Goal: Information Seeking & Learning: Check status

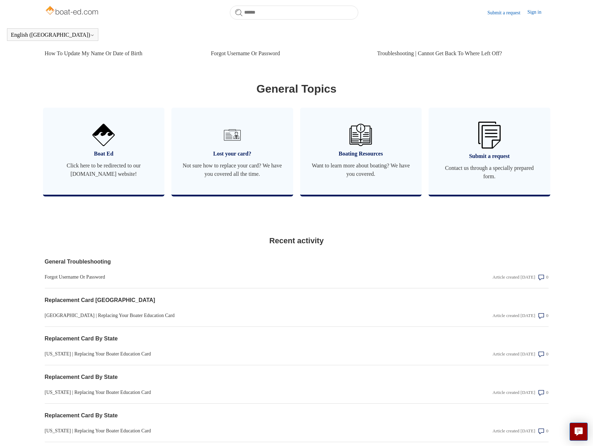
scroll to position [417, 0]
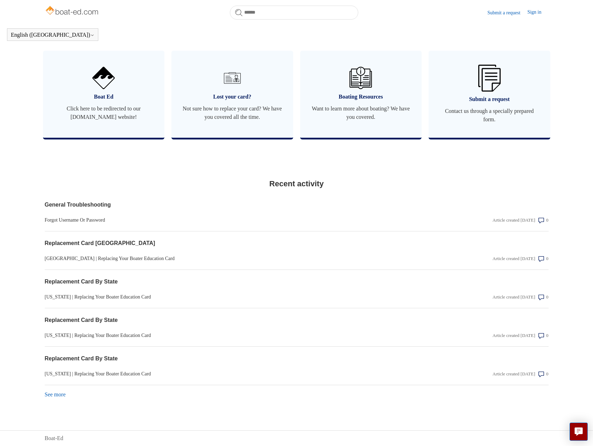
click at [55, 395] on link "See more items from recent activity" at bounding box center [55, 395] width 21 height 6
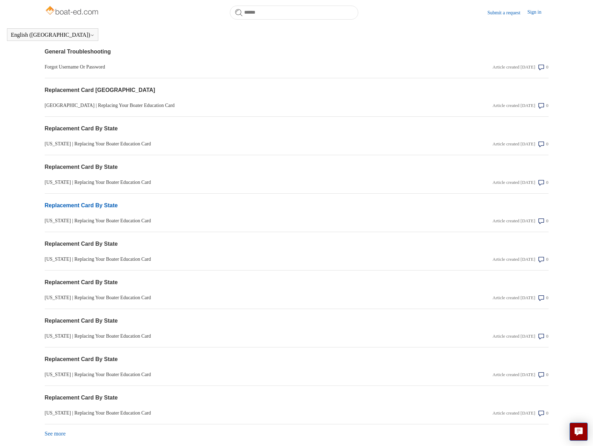
scroll to position [609, 0]
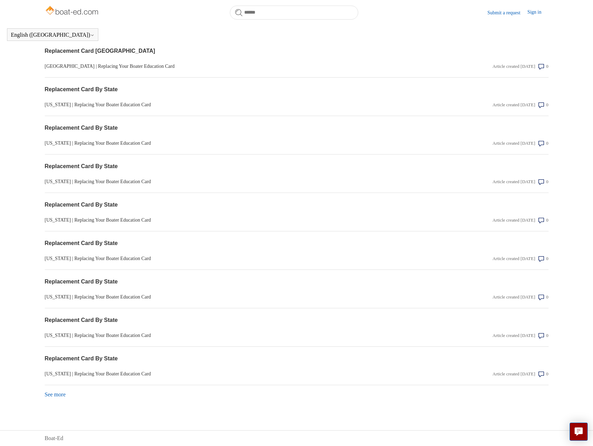
click at [57, 393] on link "See more items from recent activity" at bounding box center [55, 395] width 21 height 6
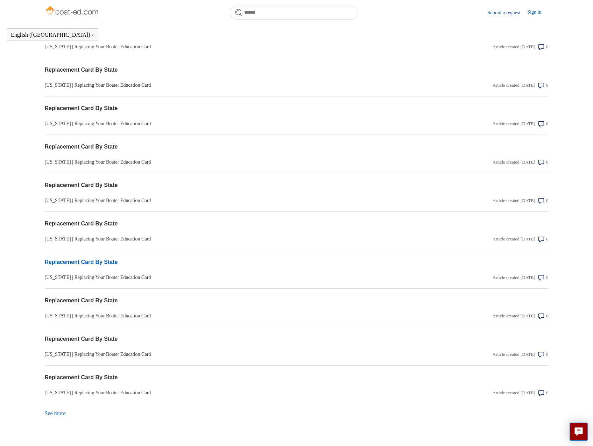
scroll to position [801, 0]
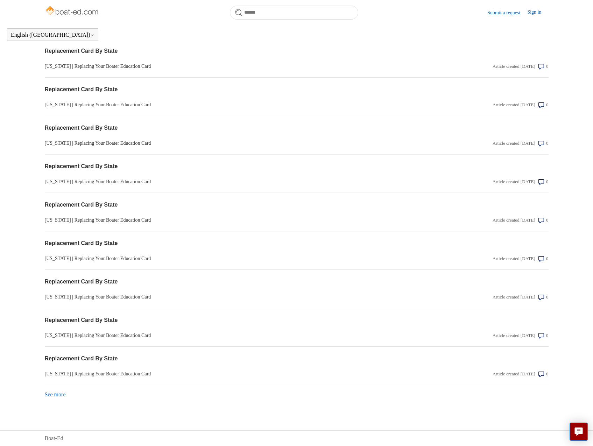
click at [53, 392] on link "See more items from recent activity" at bounding box center [55, 395] width 21 height 6
click at [55, 396] on link "See more items from recent activity" at bounding box center [55, 395] width 21 height 6
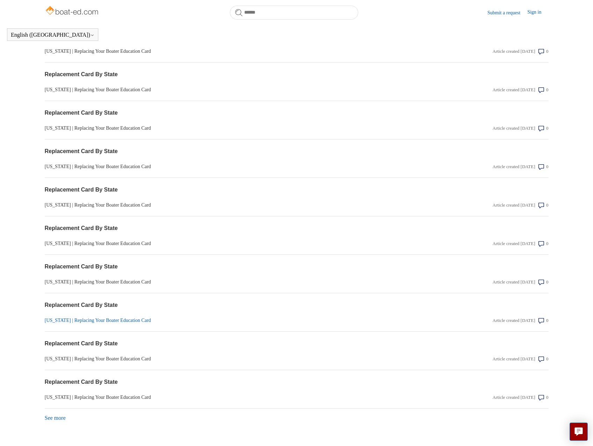
scroll to position [1186, 0]
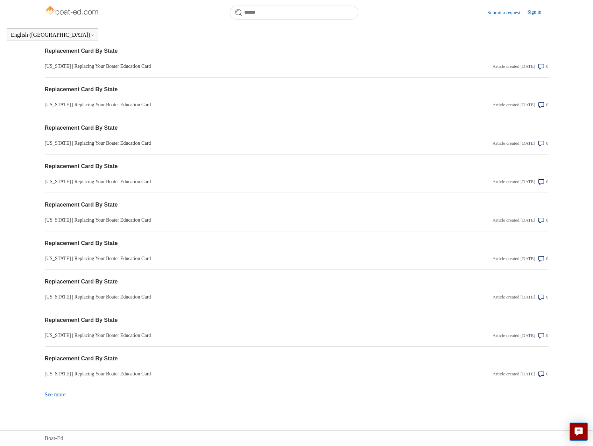
click at [57, 394] on link "See more items from recent activity" at bounding box center [55, 395] width 21 height 6
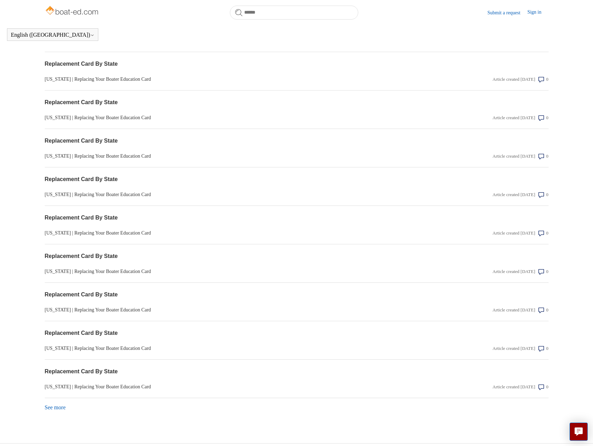
scroll to position [1378, 0]
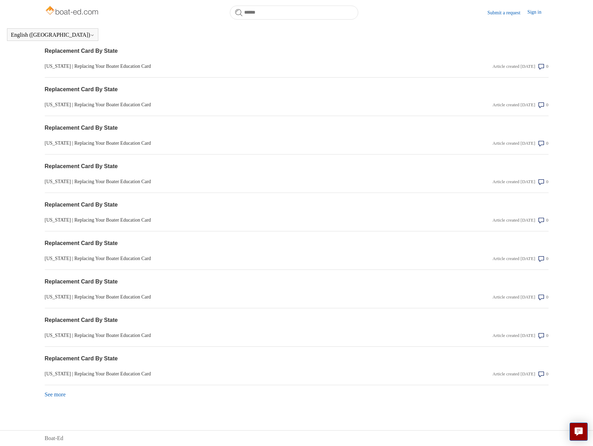
click at [58, 393] on link "See more items from recent activity" at bounding box center [55, 395] width 21 height 6
click at [55, 395] on link "See more items from recent activity" at bounding box center [55, 395] width 21 height 6
click at [57, 395] on link "See more items from recent activity" at bounding box center [55, 395] width 21 height 6
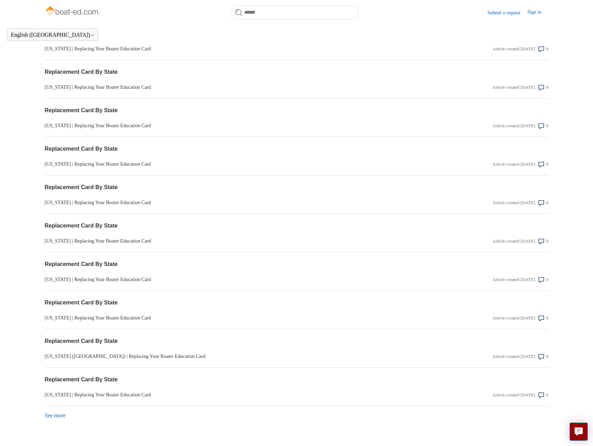
scroll to position [1955, 0]
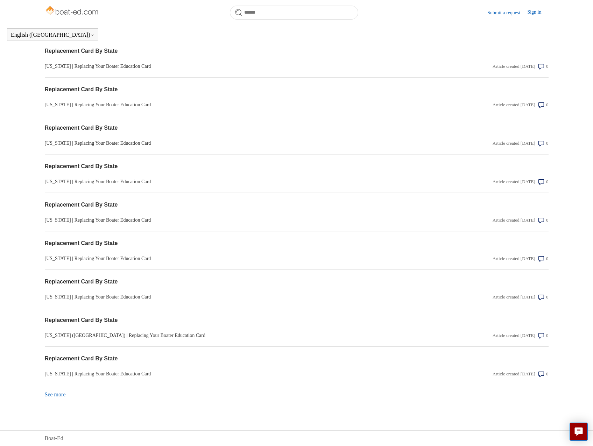
click at [59, 397] on link "See more items from recent activity" at bounding box center [55, 395] width 21 height 6
click at [55, 394] on link "See more items from recent activity" at bounding box center [55, 395] width 21 height 6
click at [59, 392] on link "See more items from recent activity" at bounding box center [55, 395] width 21 height 6
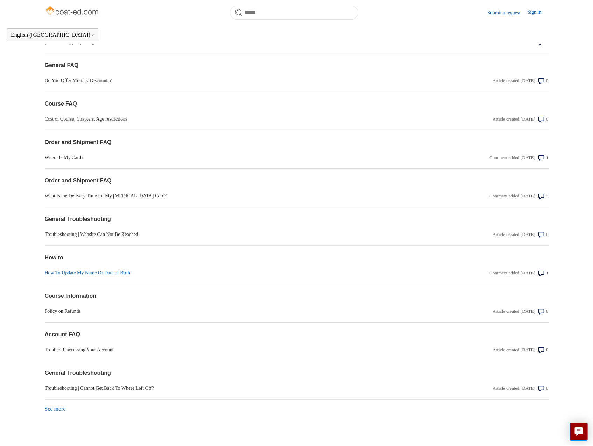
scroll to position [2532, 0]
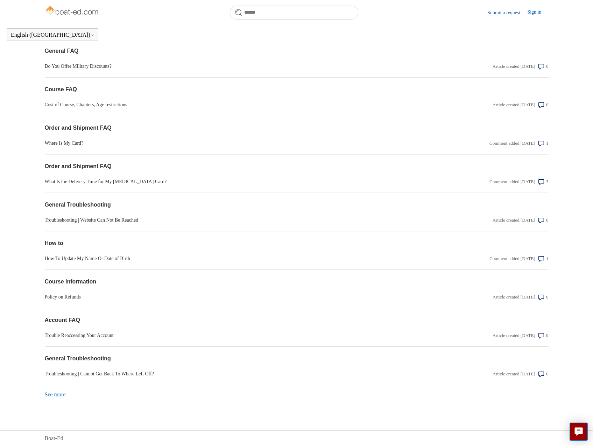
click at [54, 396] on link "See more items from recent activity" at bounding box center [55, 395] width 21 height 6
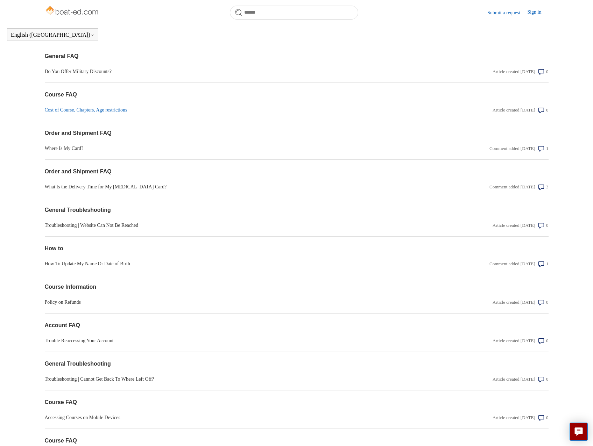
scroll to position [2514, 0]
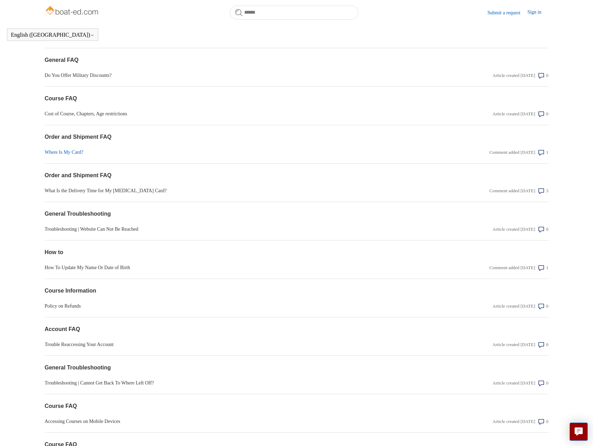
click at [64, 156] on link "Where Is My Card?" at bounding box center [221, 152] width 352 height 7
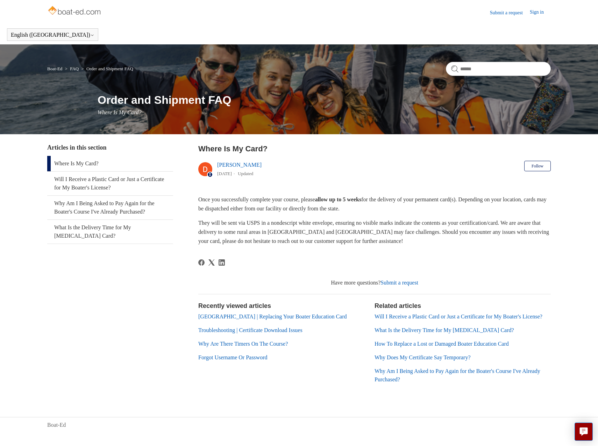
click at [272, 330] on link "Troubleshooting | Certificate Download Issues" at bounding box center [250, 330] width 104 height 6
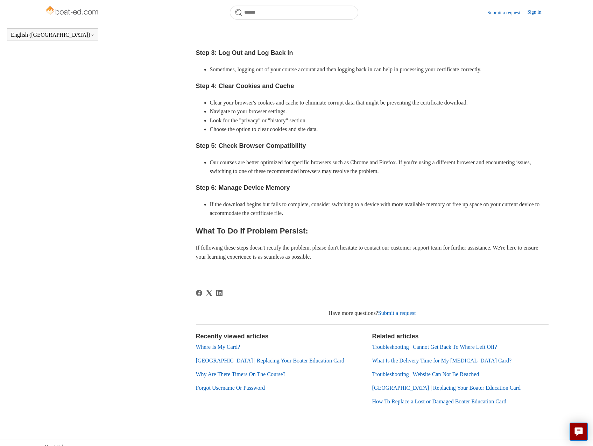
scroll to position [358, 0]
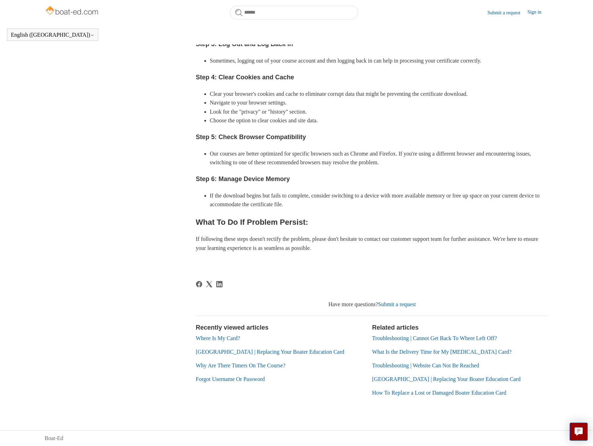
click at [431, 351] on link "What Is the Delivery Time for My [MEDICAL_DATA] Card?" at bounding box center [441, 352] width 139 height 6
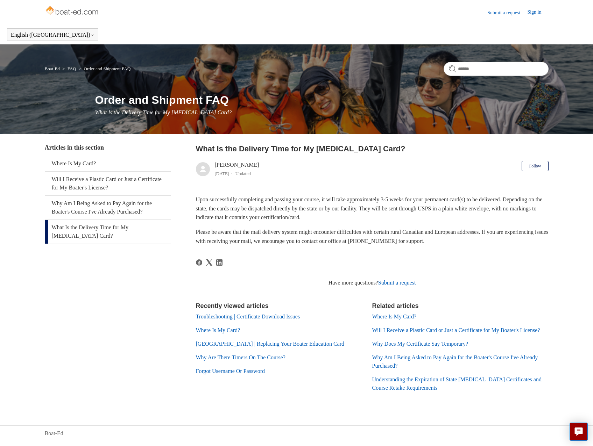
scroll to position [3, 0]
click at [579, 432] on icon "Live chat" at bounding box center [578, 431] width 8 height 7
click at [392, 281] on link "Submit a request" at bounding box center [397, 283] width 38 height 6
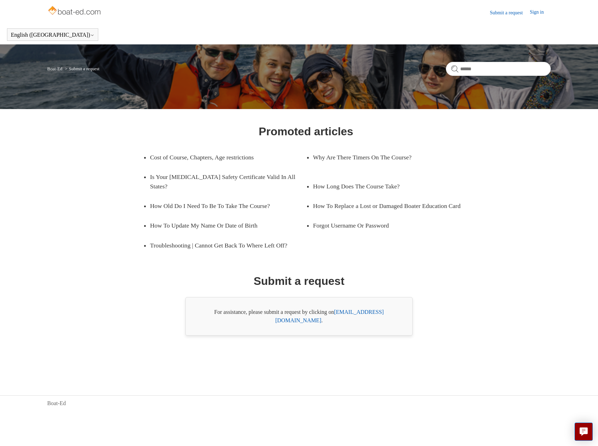
click at [358, 315] on link "support@boat-ed.com" at bounding box center [329, 316] width 108 height 14
click at [504, 10] on link "Submit a request" at bounding box center [510, 12] width 40 height 7
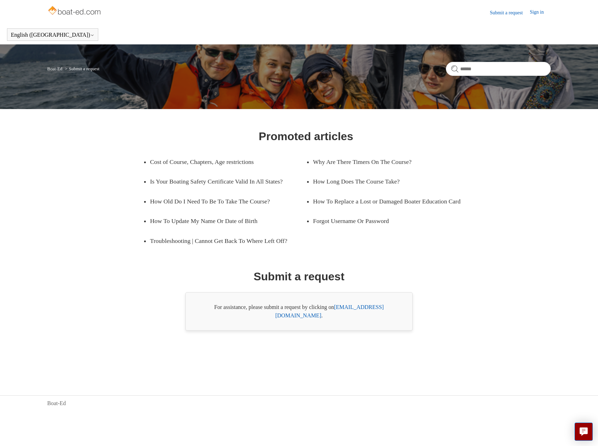
click at [79, 10] on img at bounding box center [75, 11] width 56 height 14
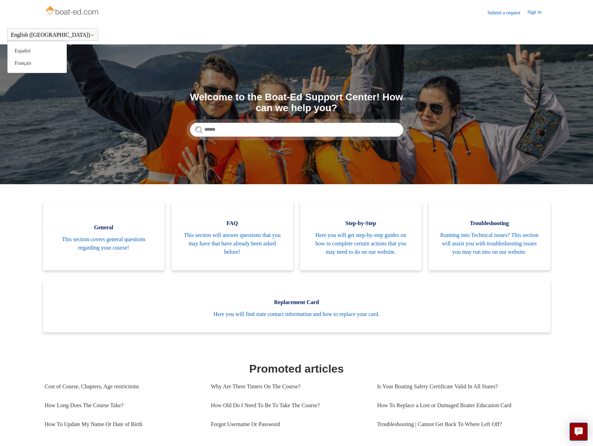
click at [40, 37] on button "English ([GEOGRAPHIC_DATA])" at bounding box center [53, 35] width 84 height 6
click at [425, 31] on header "English (US) Español Français" at bounding box center [296, 35] width 593 height 20
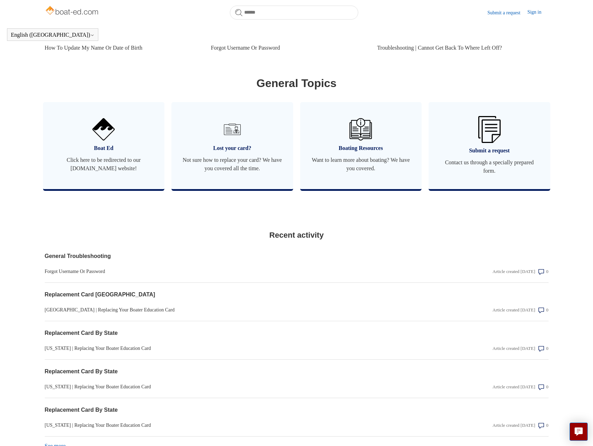
scroll to position [417, 0]
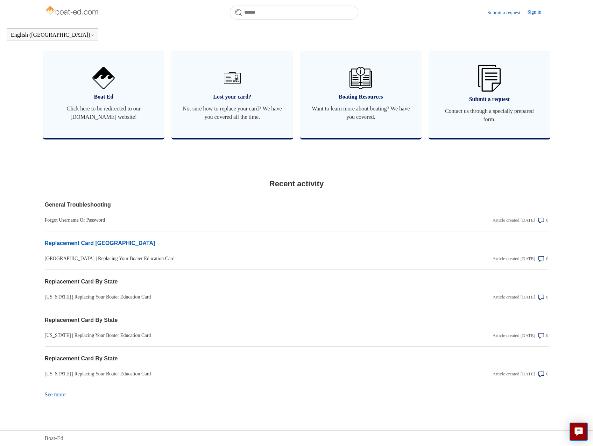
click at [74, 244] on link "Replacement Card Canada" at bounding box center [221, 243] width 352 height 8
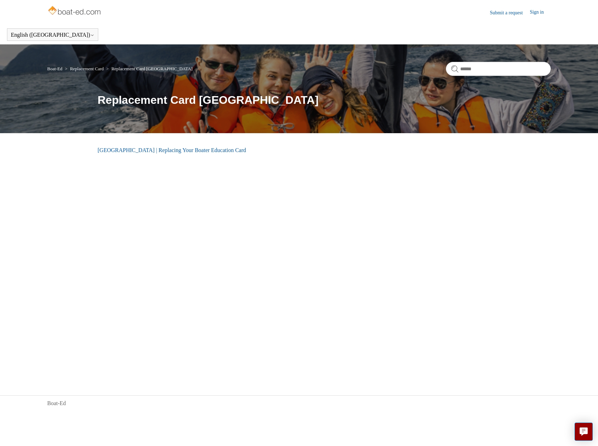
click at [143, 147] on link "[GEOGRAPHIC_DATA] | Replacing Your Boater Education Card" at bounding box center [172, 150] width 149 height 6
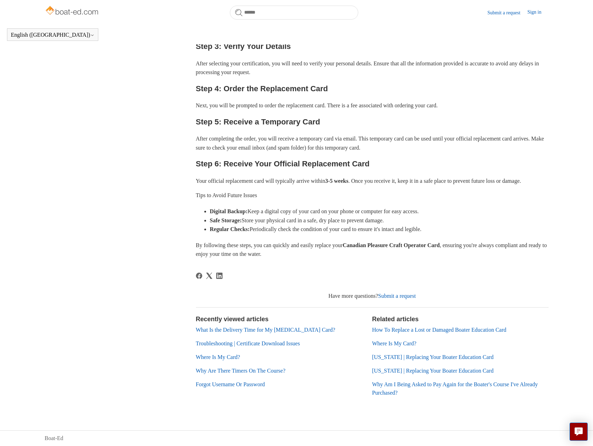
scroll to position [243, 0]
click at [214, 358] on link "Where Is My Card?" at bounding box center [218, 357] width 44 height 6
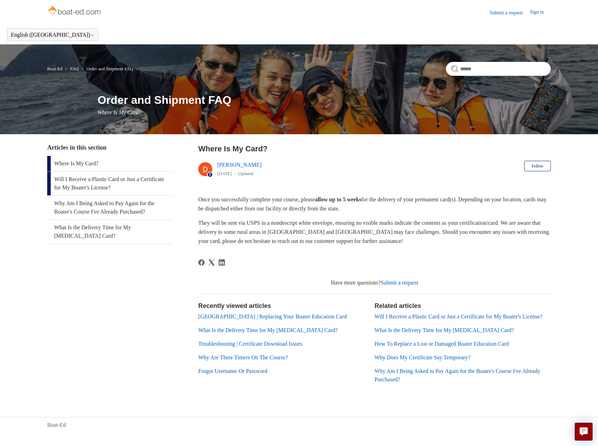
click at [99, 179] on link "Will I Receive a Plastic Card or Just a Certificate for My Boater's License?" at bounding box center [110, 184] width 126 height 24
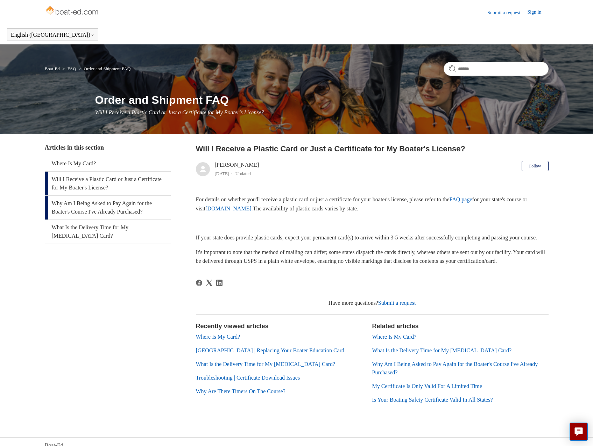
click at [91, 205] on link "Why Am I Being Asked to Pay Again for the Boater's Course I've Already Purchase…" at bounding box center [108, 208] width 126 height 24
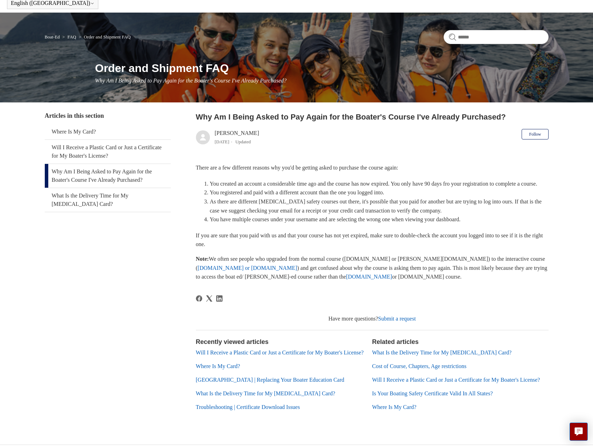
scroll to position [63, 0]
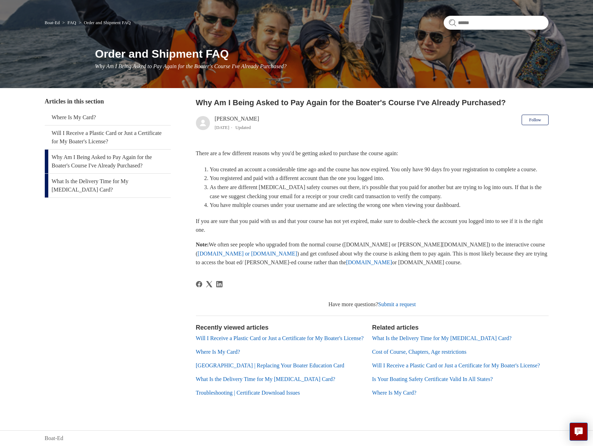
click at [88, 174] on link "What Is the Delivery Time for My [MEDICAL_DATA] Card?" at bounding box center [108, 186] width 126 height 24
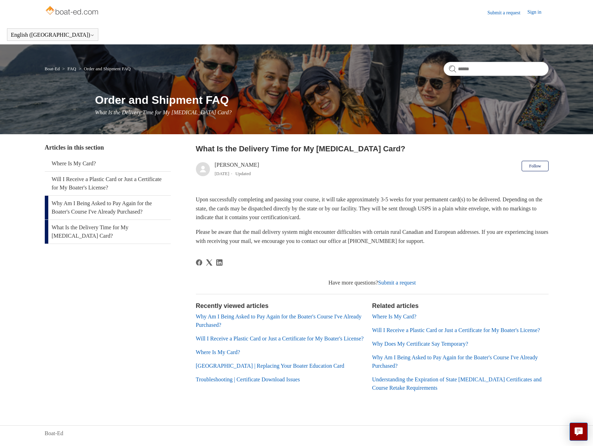
click at [80, 203] on link "Why Am I Being Asked to Pay Again for the Boater's Course I've Already Purchase…" at bounding box center [108, 208] width 126 height 24
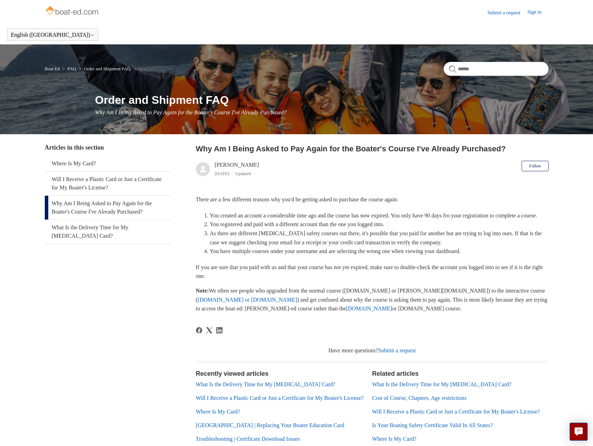
click at [346, 311] on link "[DOMAIN_NAME]" at bounding box center [369, 309] width 46 height 6
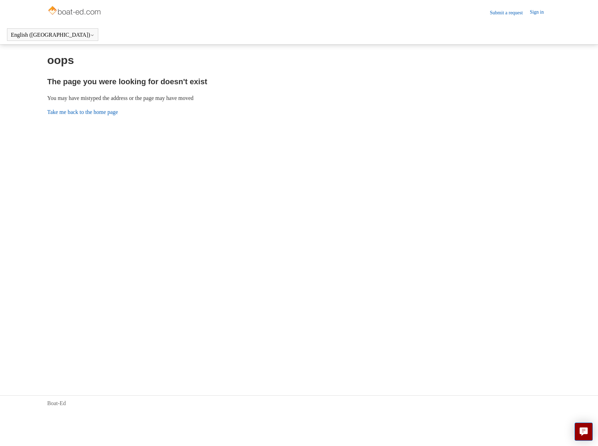
click at [104, 112] on link "Take me back to the home page" at bounding box center [82, 112] width 71 height 6
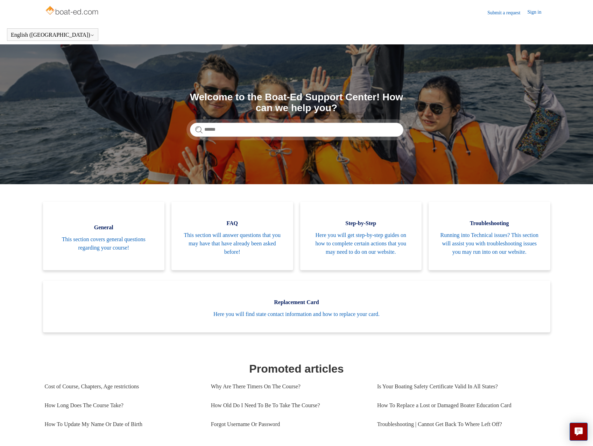
click at [532, 13] on link "Sign in" at bounding box center [537, 12] width 21 height 8
